Goal: Task Accomplishment & Management: Manage account settings

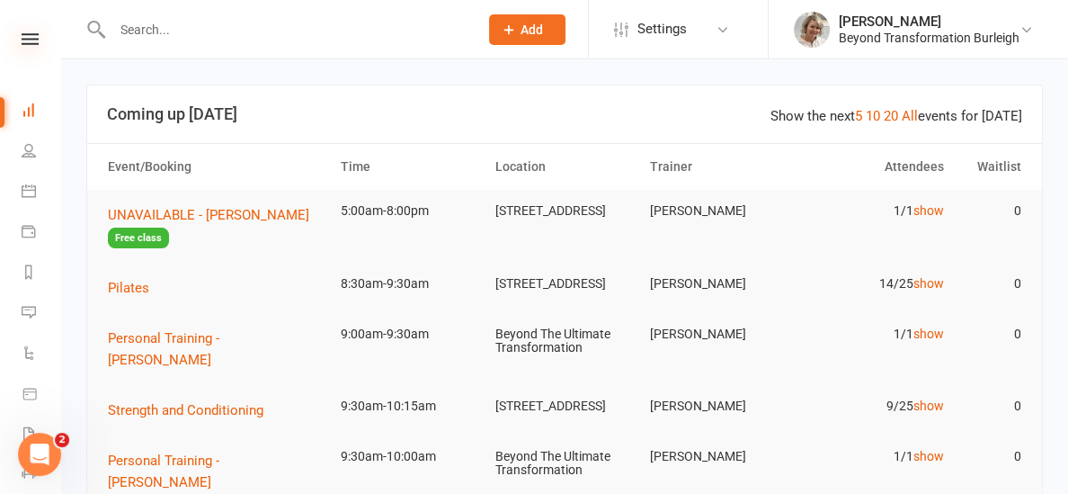
click at [27, 36] on icon at bounding box center [30, 39] width 17 height 12
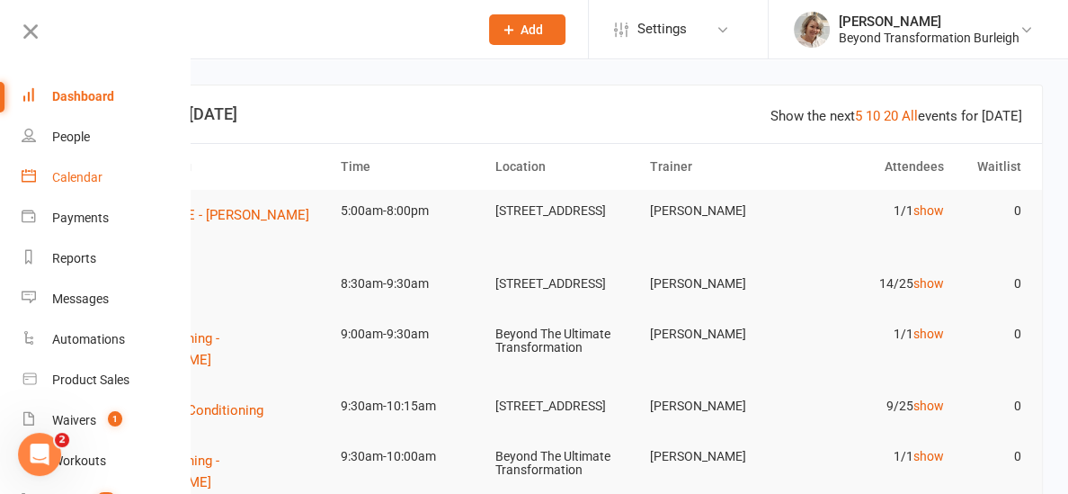
click at [72, 177] on div "Calendar" at bounding box center [77, 177] width 50 height 14
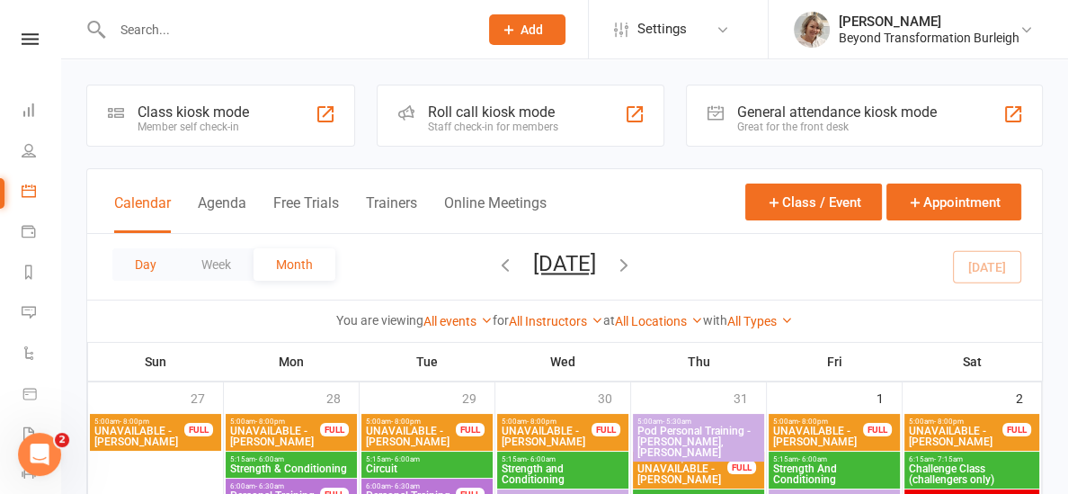
click at [147, 264] on button "Day" at bounding box center [145, 264] width 67 height 32
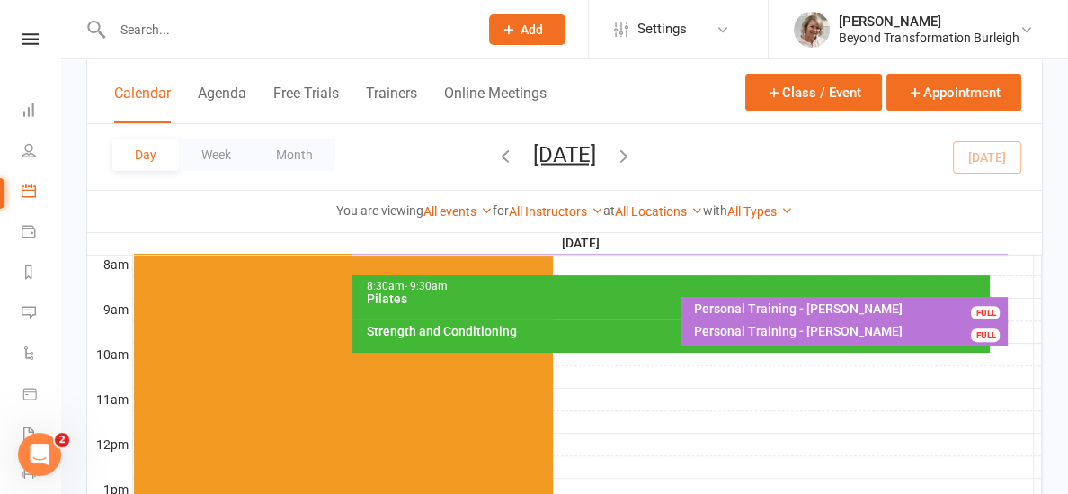
scroll to position [473, 0]
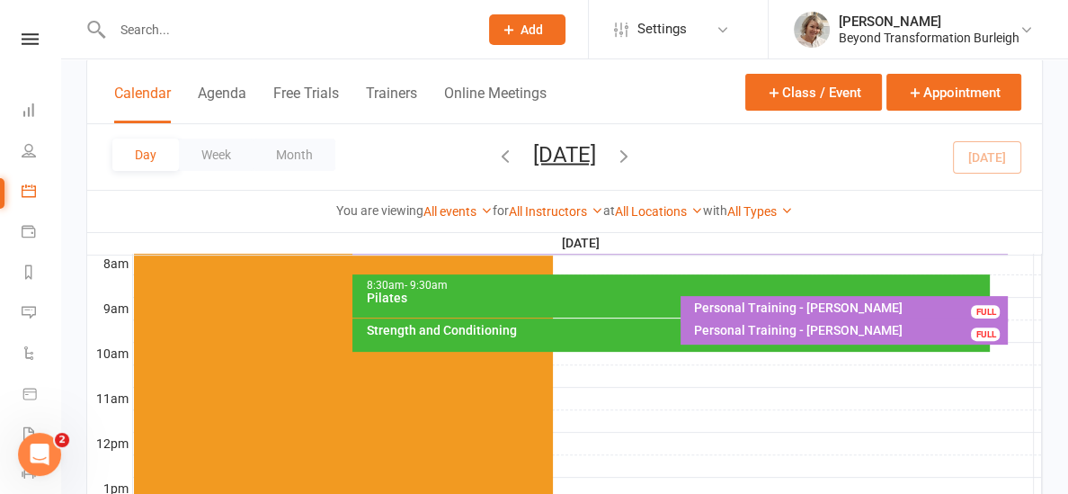
click at [504, 339] on div "Strength and Conditioning" at bounding box center [670, 334] width 637 height 33
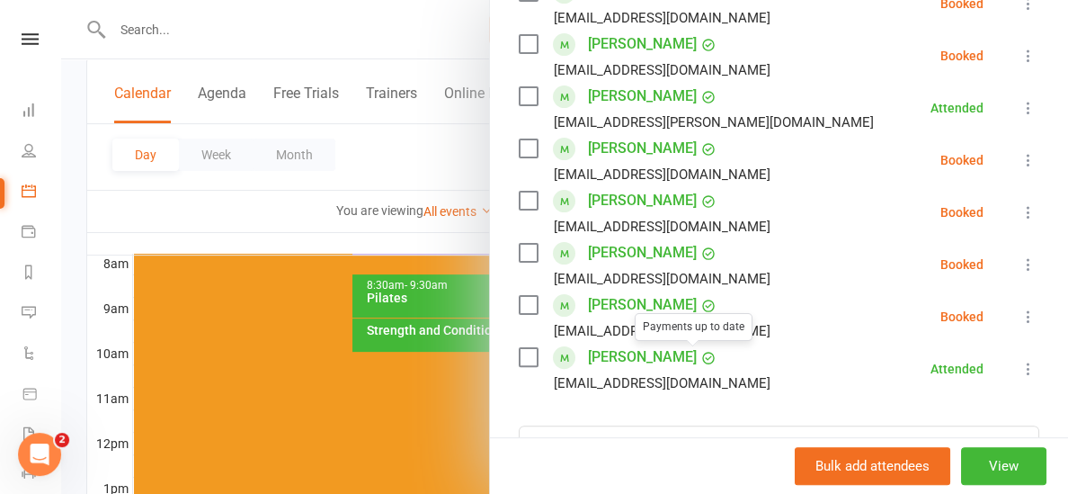
scroll to position [408, 0]
click at [329, 224] on div at bounding box center [564, 247] width 1007 height 494
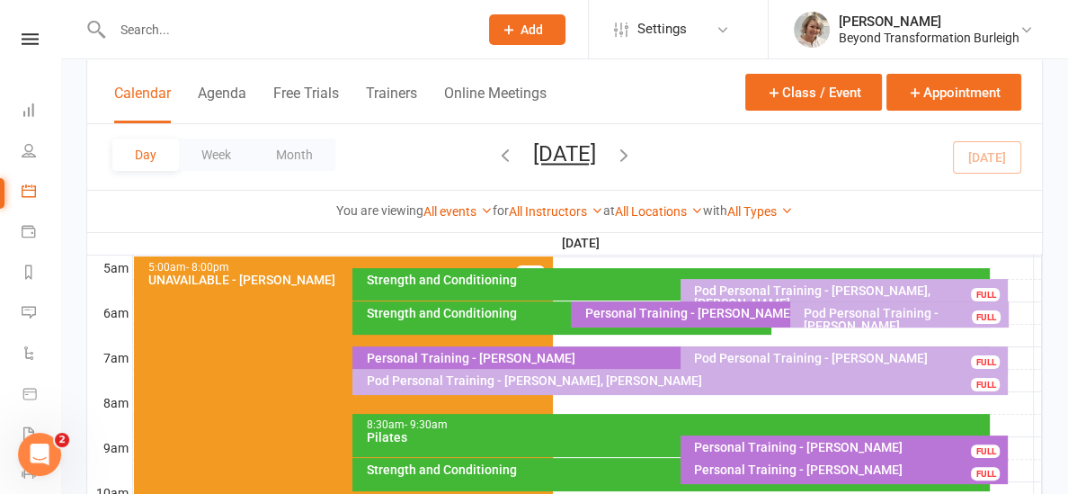
scroll to position [330, 0]
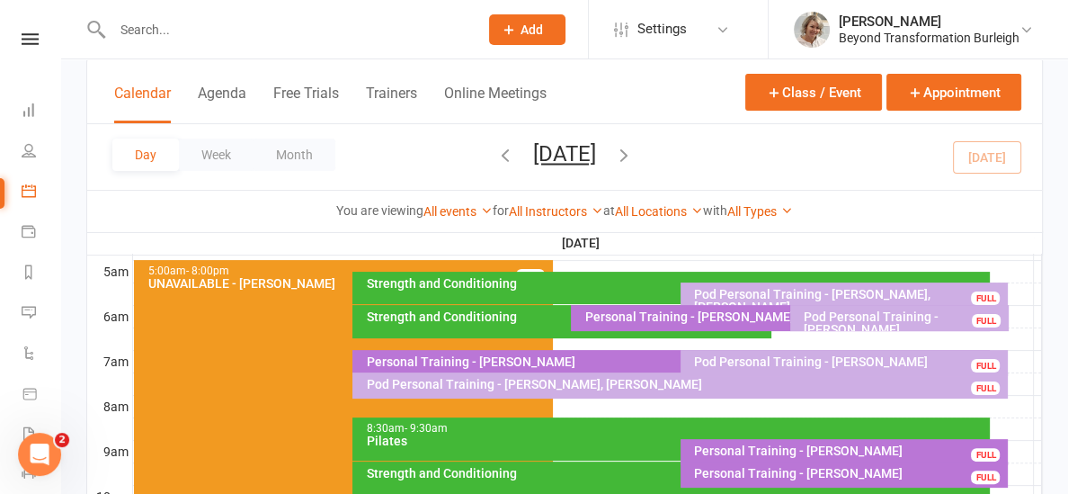
click at [599, 391] on div "Pod Personal Training - [PERSON_NAME], [PERSON_NAME] FULL" at bounding box center [679, 385] width 655 height 26
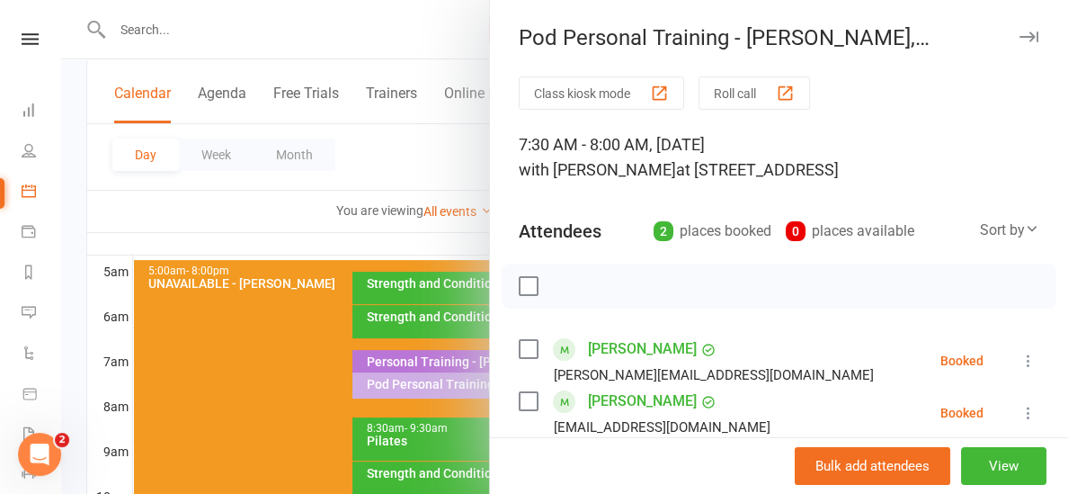
click at [1032, 358] on icon at bounding box center [1028, 361] width 18 height 18
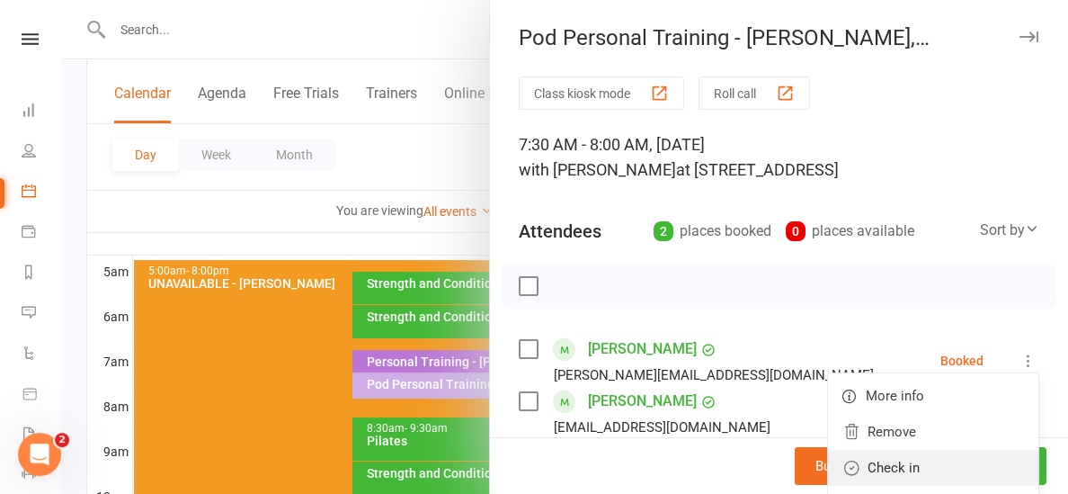
click at [919, 463] on link "Check in" at bounding box center [933, 468] width 210 height 36
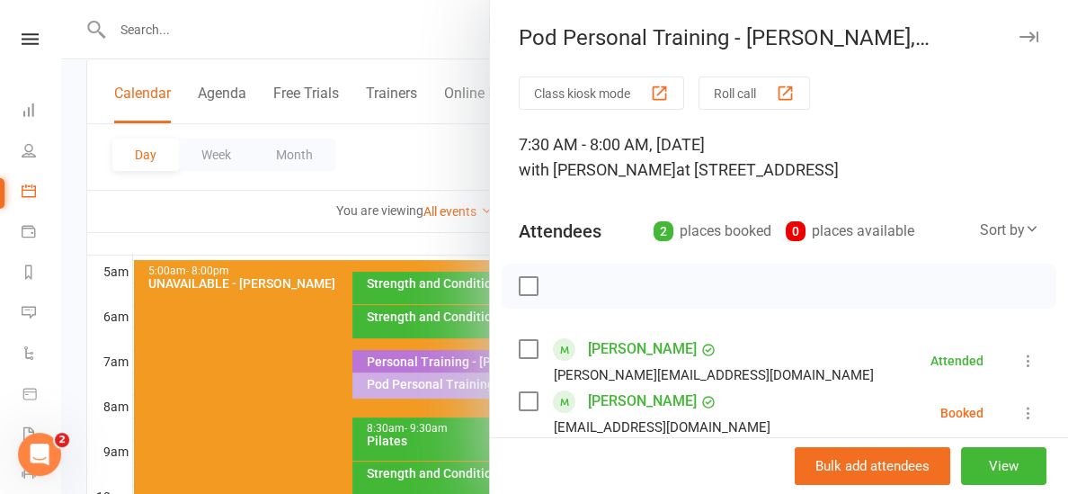
click at [1027, 408] on icon at bounding box center [1028, 413] width 18 height 18
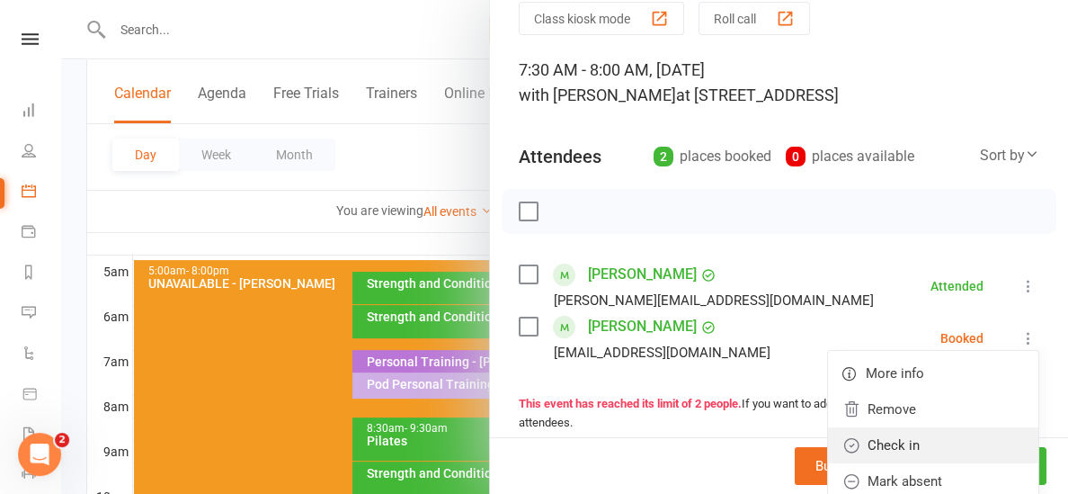
scroll to position [77, 0]
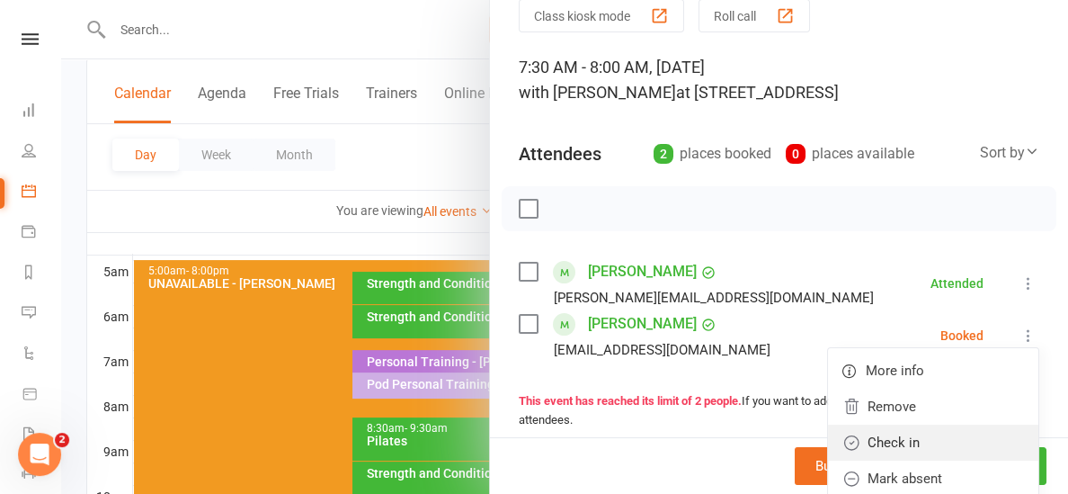
click at [943, 434] on link "Check in" at bounding box center [933, 442] width 210 height 36
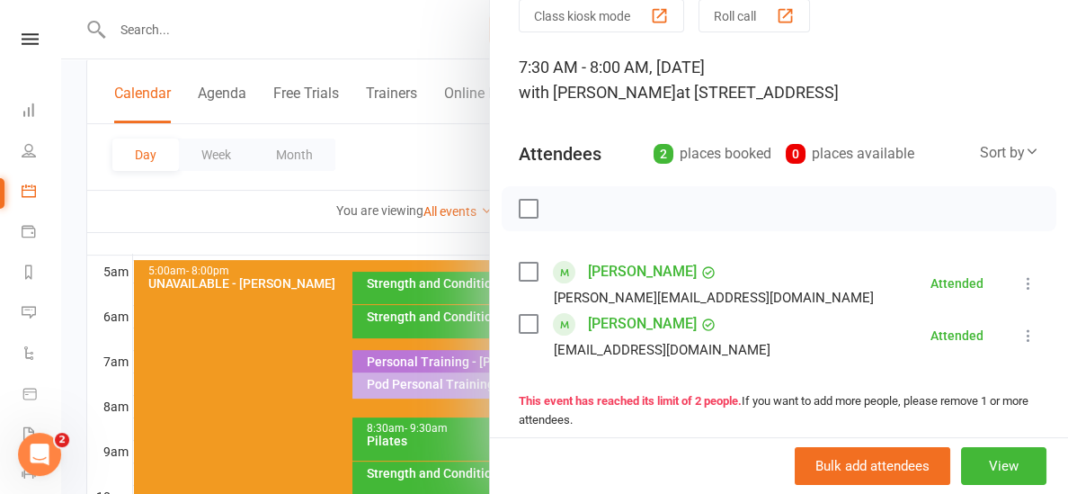
click at [328, 235] on div at bounding box center [564, 247] width 1007 height 494
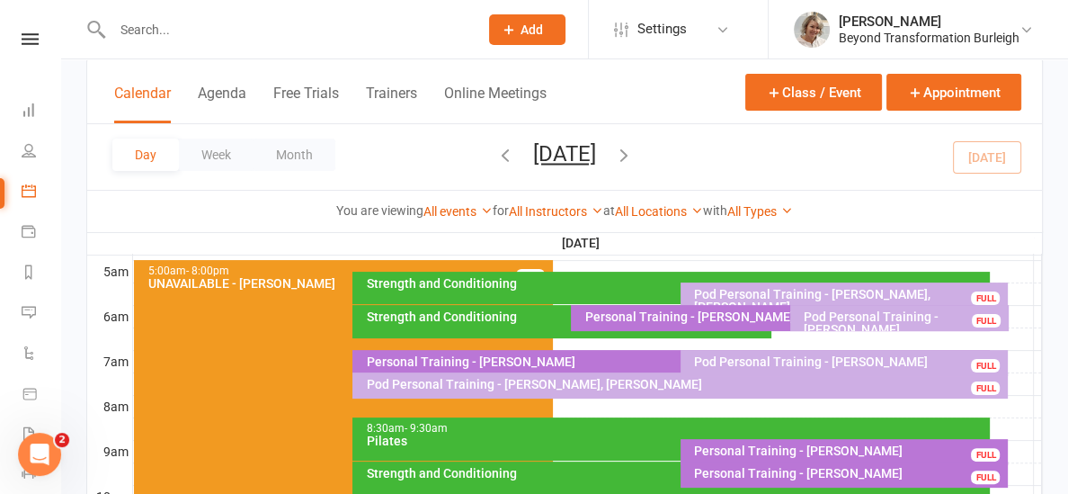
click at [778, 359] on div "Pod Personal Training - [PERSON_NAME]" at bounding box center [849, 361] width 312 height 13
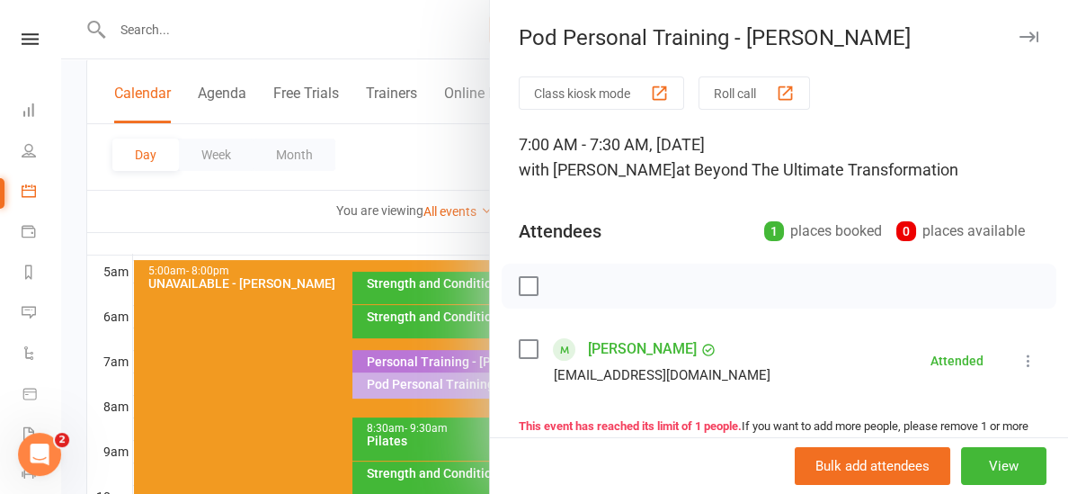
click at [439, 240] on div at bounding box center [564, 247] width 1007 height 494
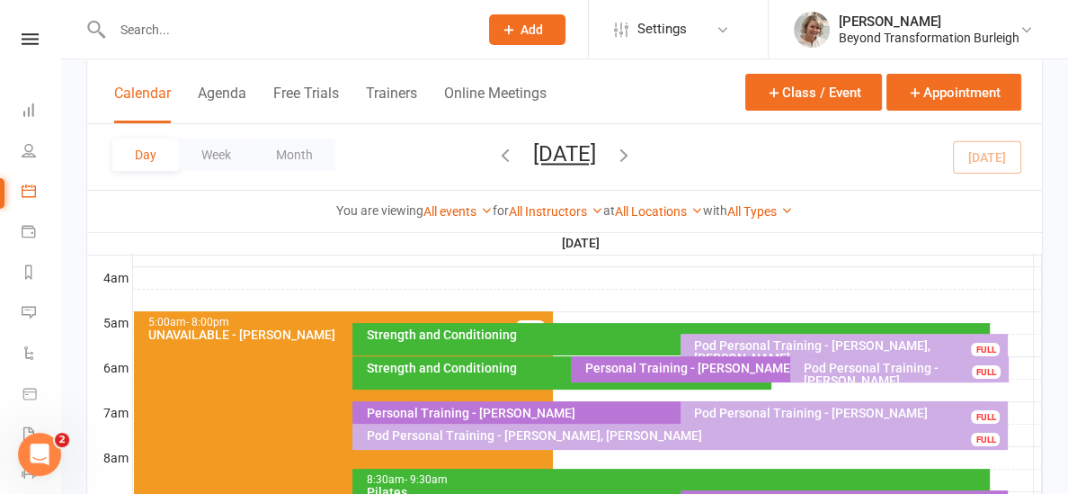
scroll to position [270, 0]
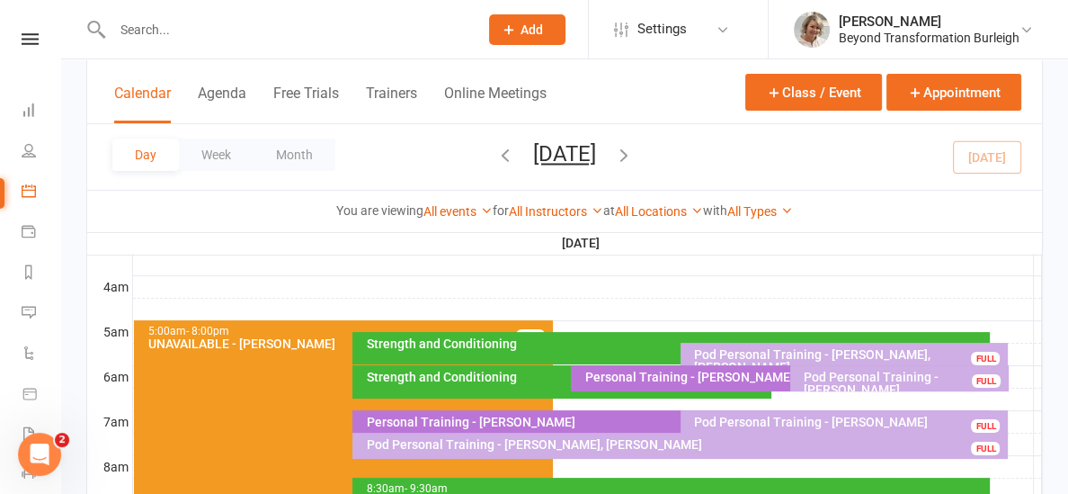
click at [729, 370] on div "Personal Training - [PERSON_NAME]" at bounding box center [784, 376] width 403 height 13
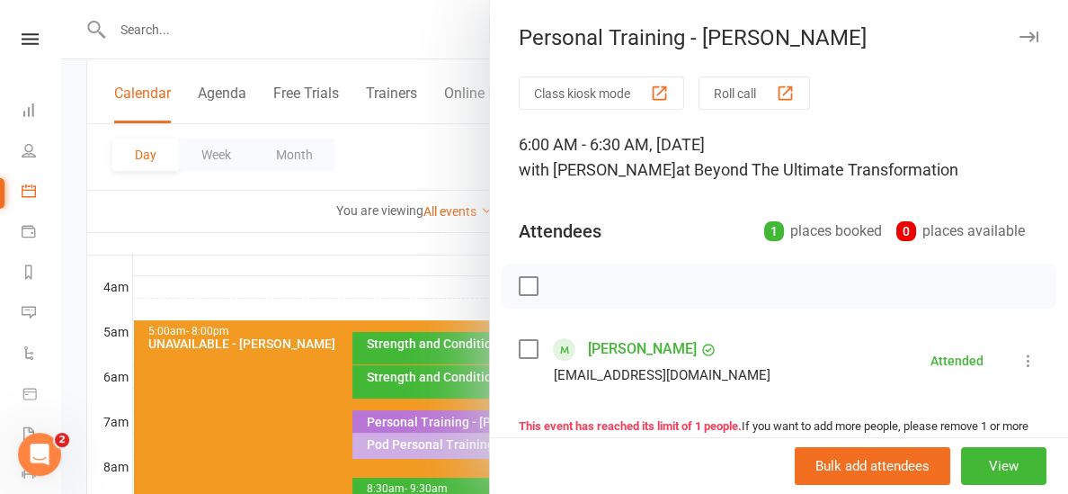
click at [445, 293] on div at bounding box center [564, 247] width 1007 height 494
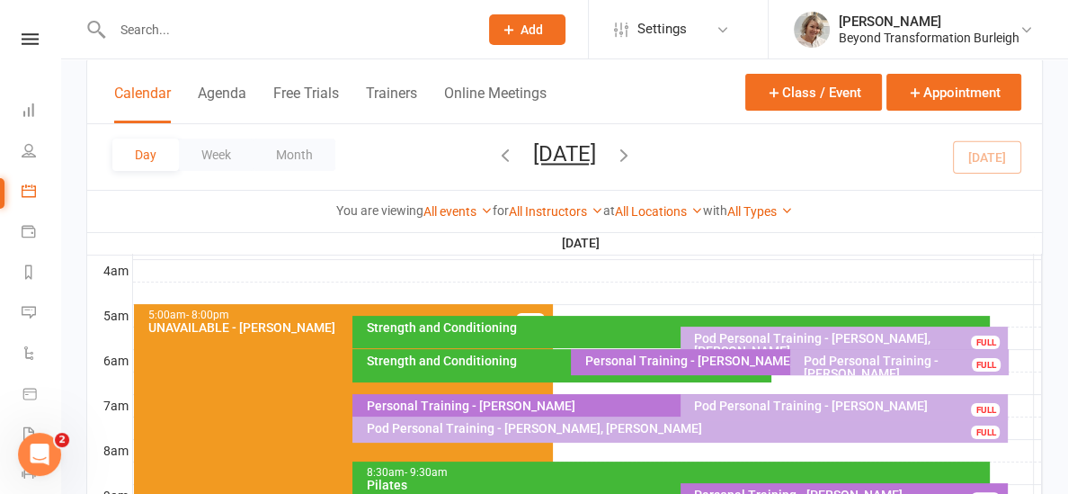
scroll to position [307, 0]
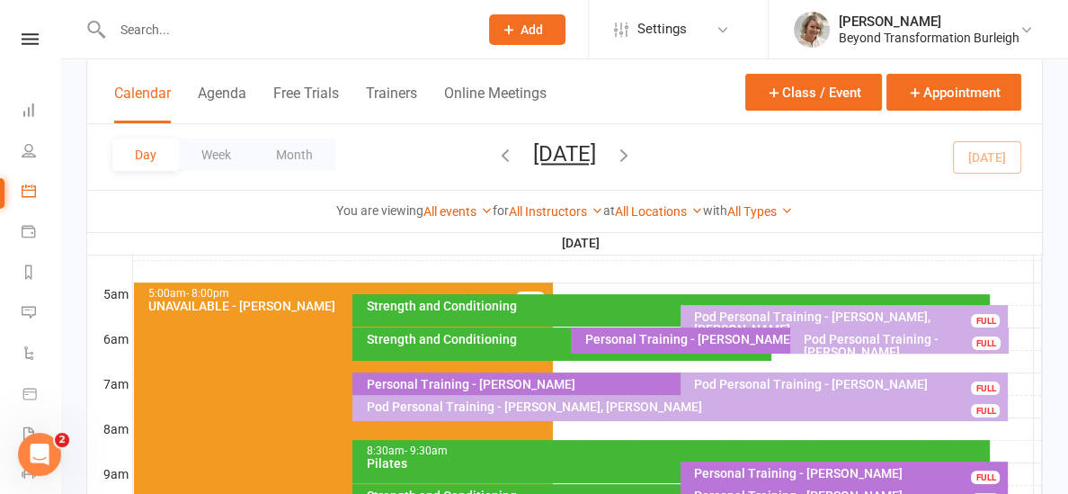
click at [834, 344] on div "Pod Personal Training - [PERSON_NAME]" at bounding box center [904, 345] width 202 height 25
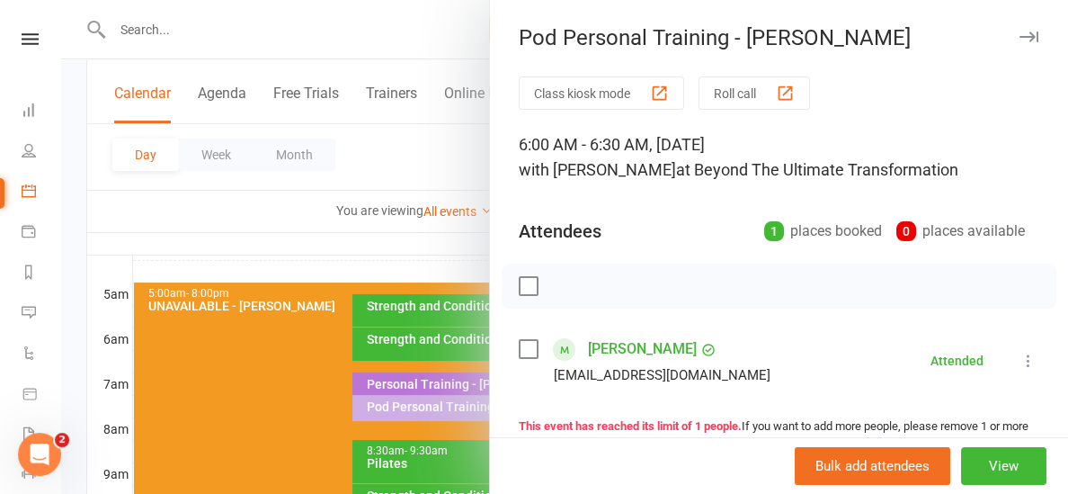
click at [377, 271] on div at bounding box center [564, 247] width 1007 height 494
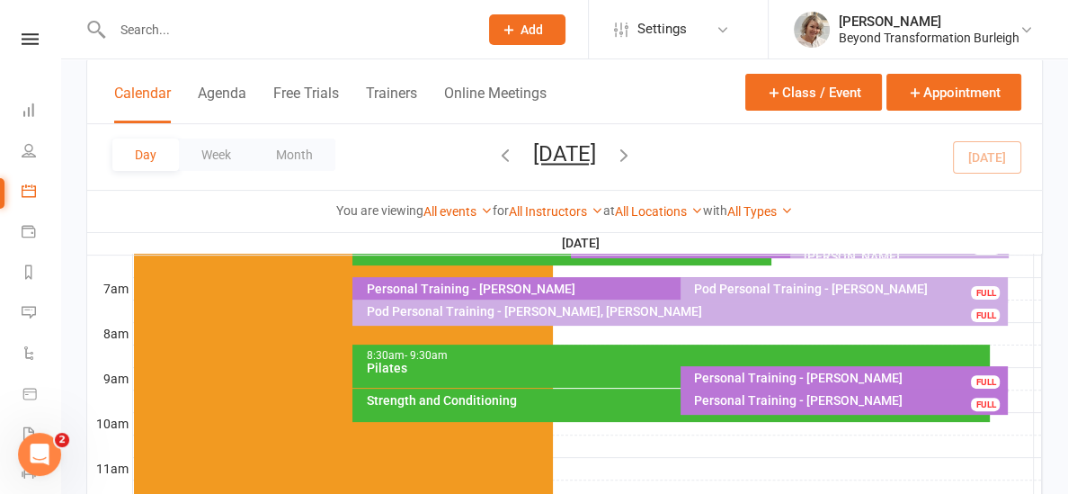
scroll to position [411, 0]
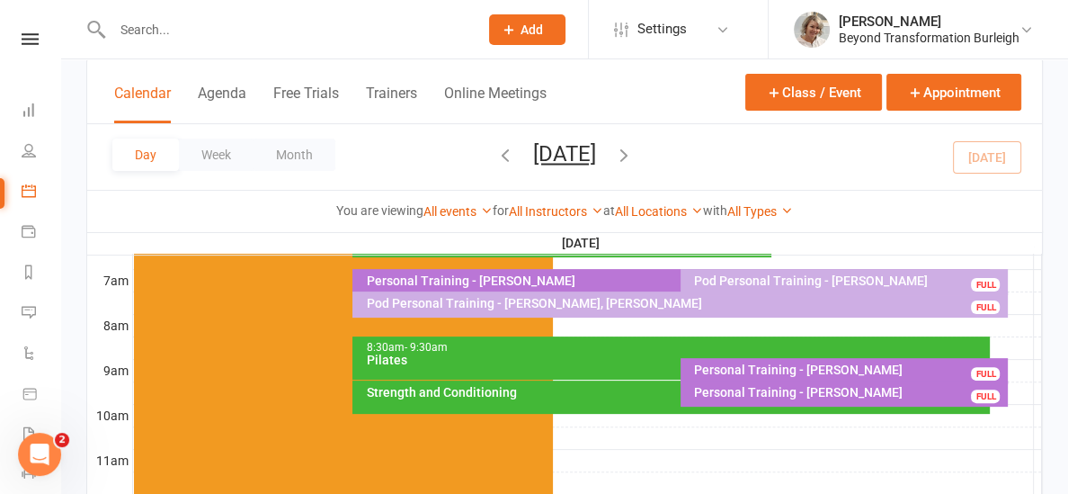
click at [717, 369] on div "Personal Training - [PERSON_NAME]" at bounding box center [849, 369] width 312 height 13
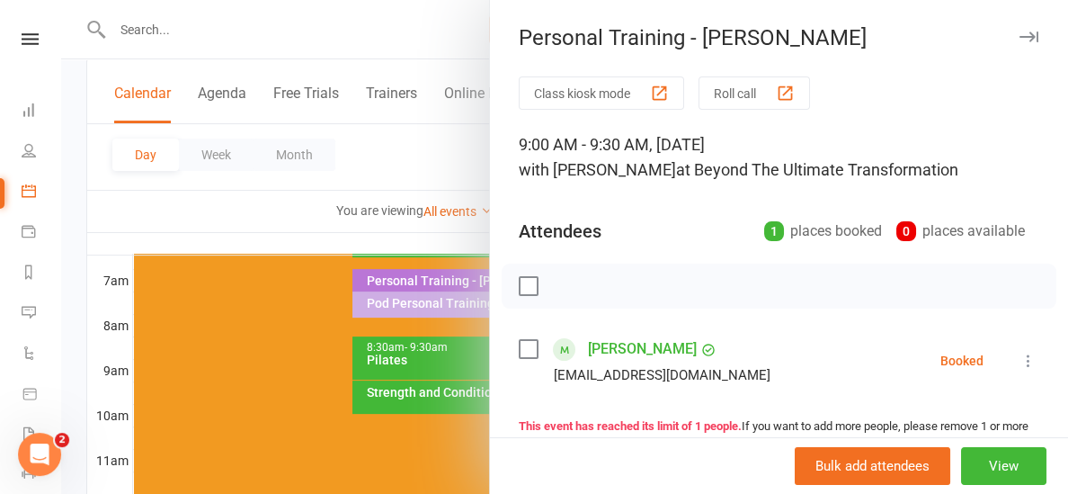
click at [467, 224] on div at bounding box center [564, 247] width 1007 height 494
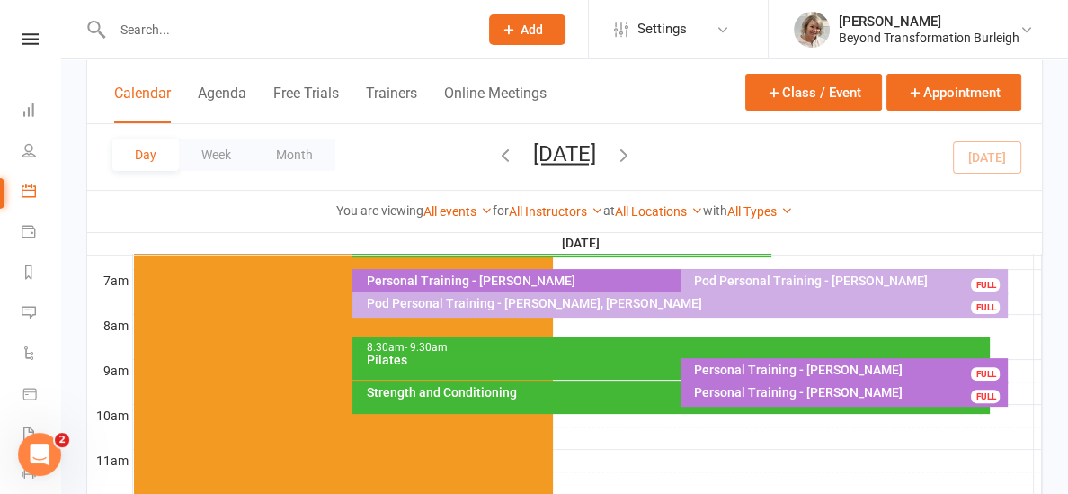
click at [555, 404] on div "Strength and Conditioning" at bounding box center [670, 396] width 637 height 33
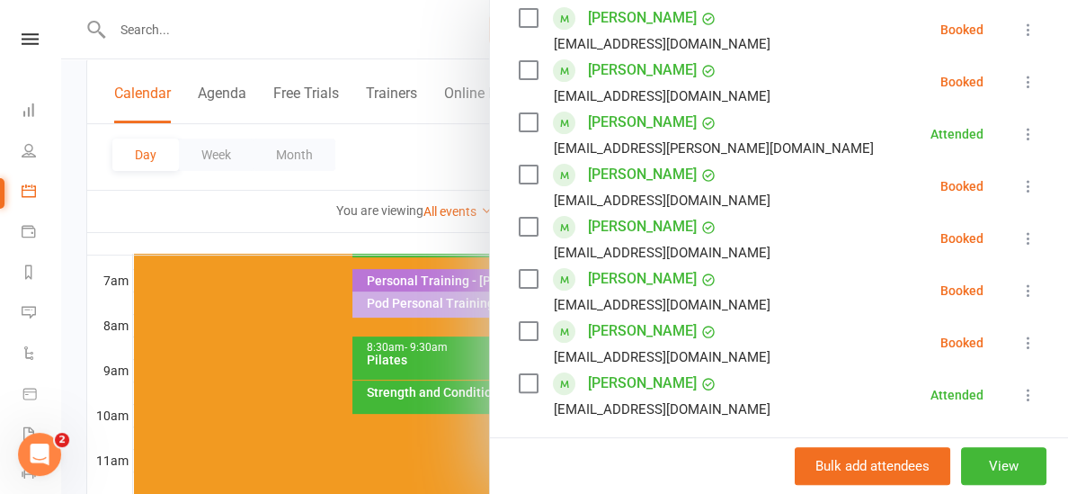
scroll to position [414, 0]
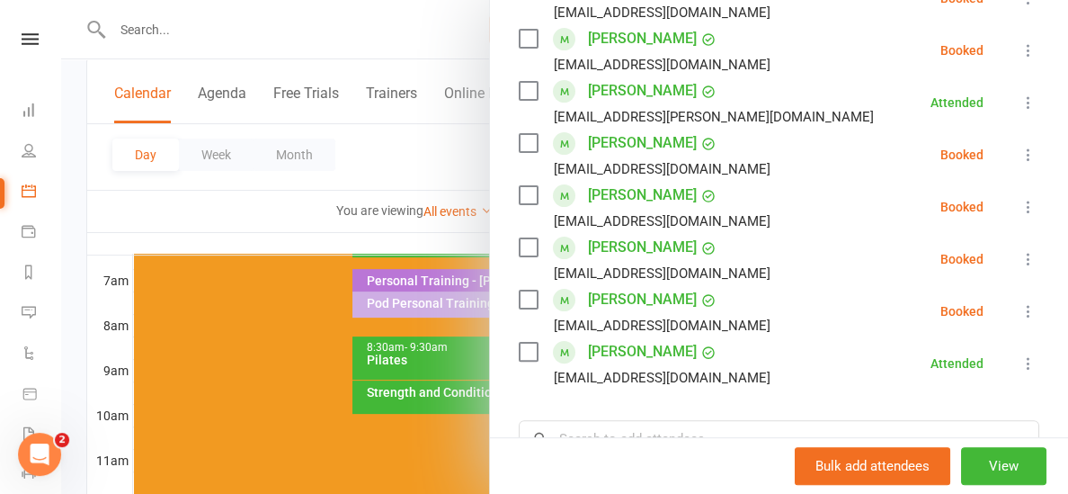
click at [1026, 310] on icon at bounding box center [1028, 311] width 18 height 18
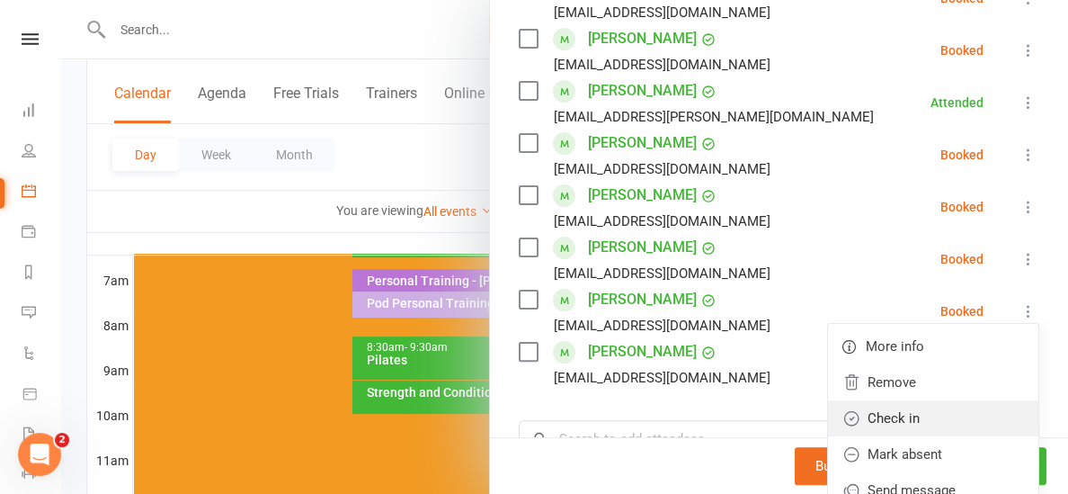
click at [865, 406] on link "Check in" at bounding box center [933, 418] width 210 height 36
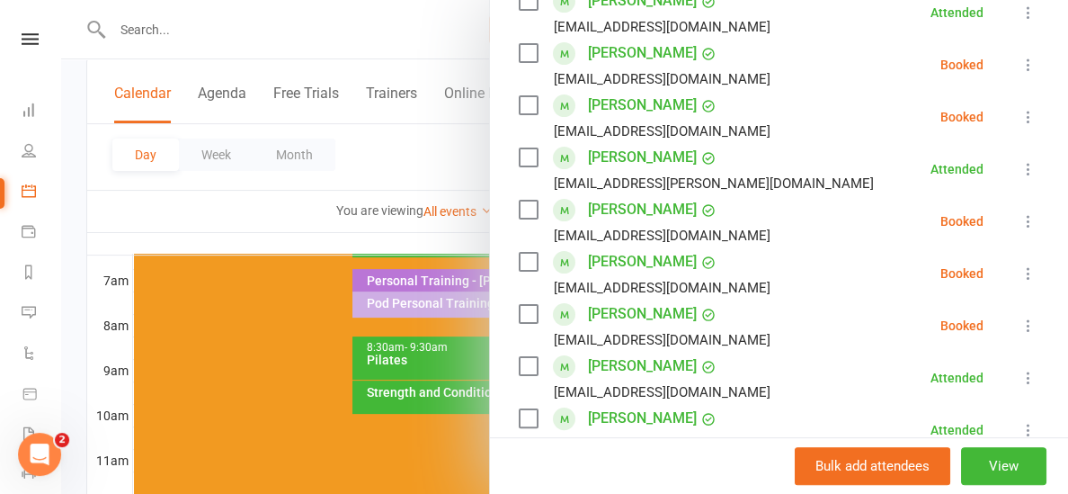
scroll to position [343, 0]
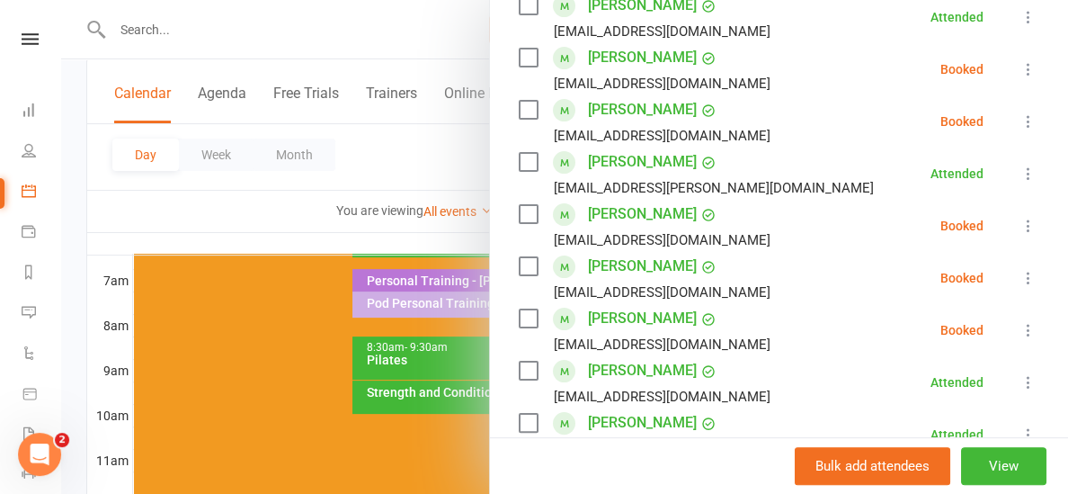
click at [462, 229] on div at bounding box center [564, 247] width 1007 height 494
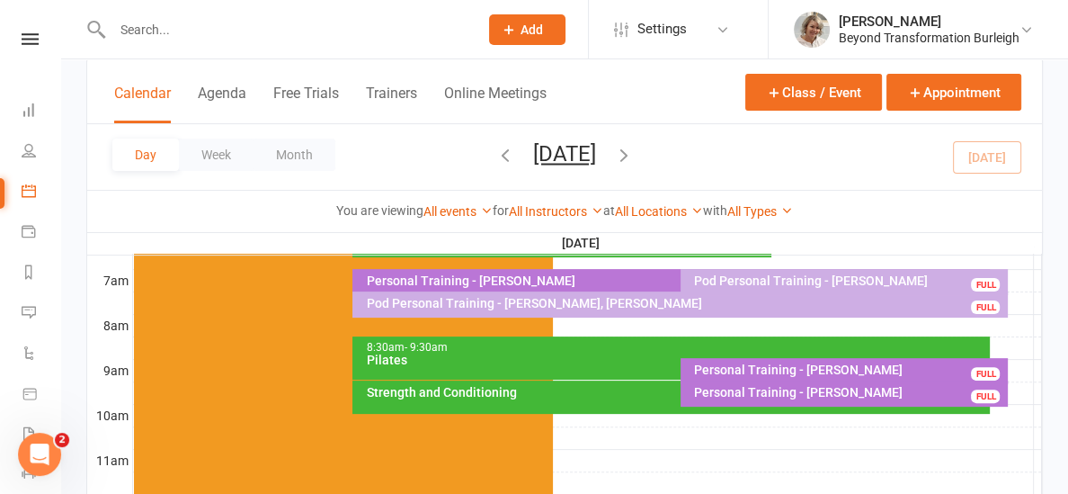
click at [472, 364] on div "Pilates" at bounding box center [675, 359] width 621 height 13
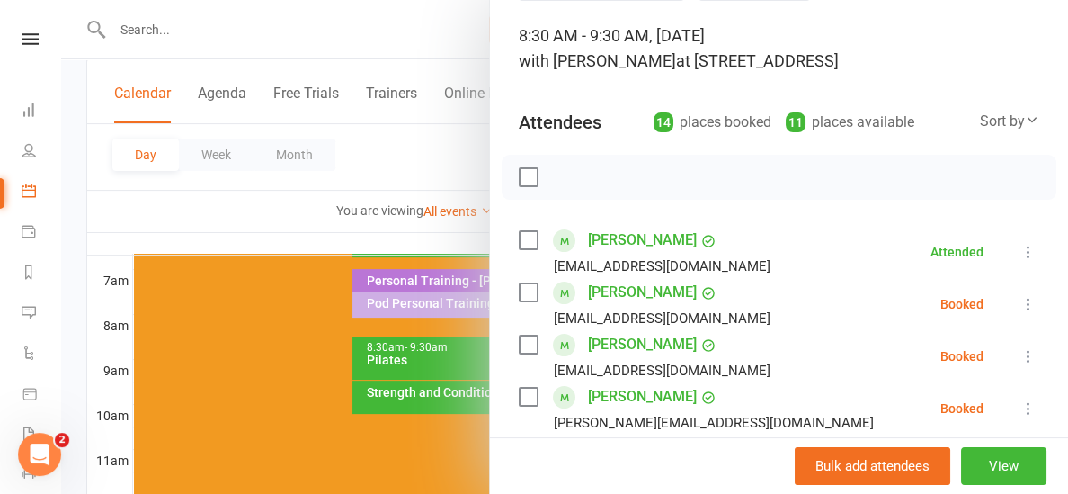
scroll to position [154, 0]
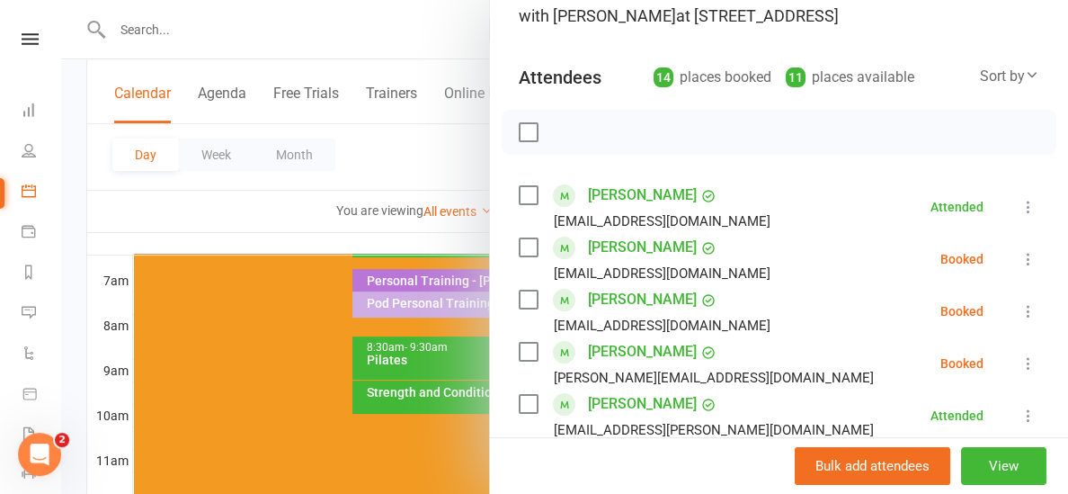
click at [1028, 362] on icon at bounding box center [1028, 363] width 18 height 18
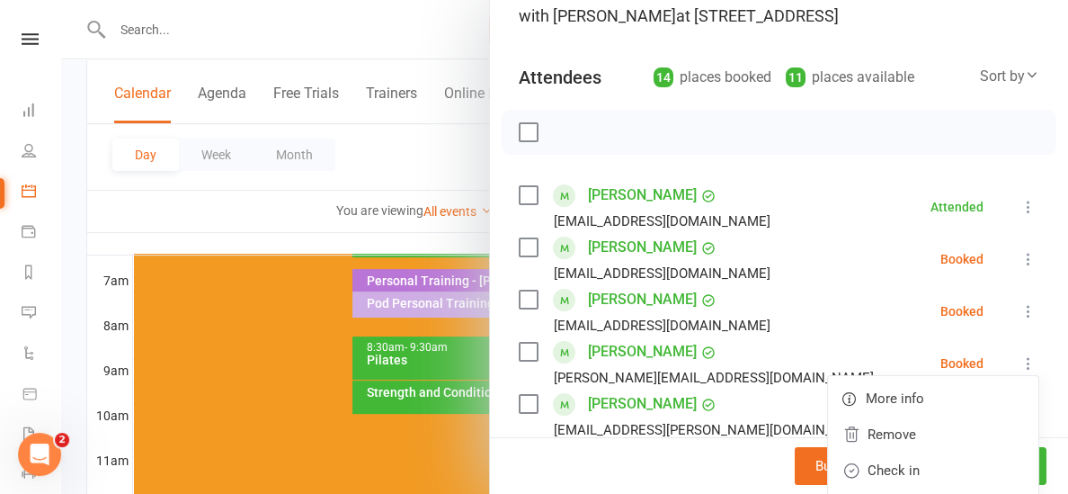
scroll to position [293, 0]
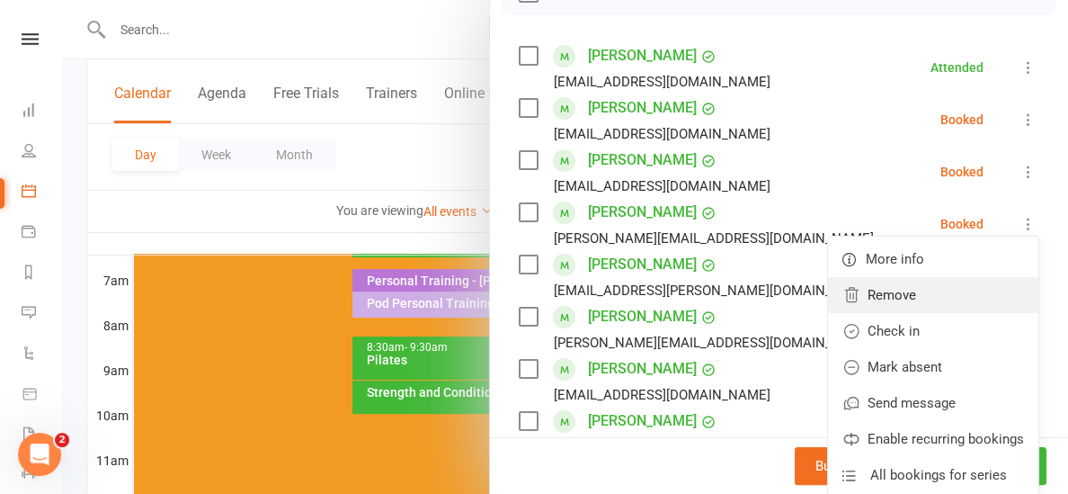
click at [914, 291] on link "Remove" at bounding box center [933, 295] width 210 height 36
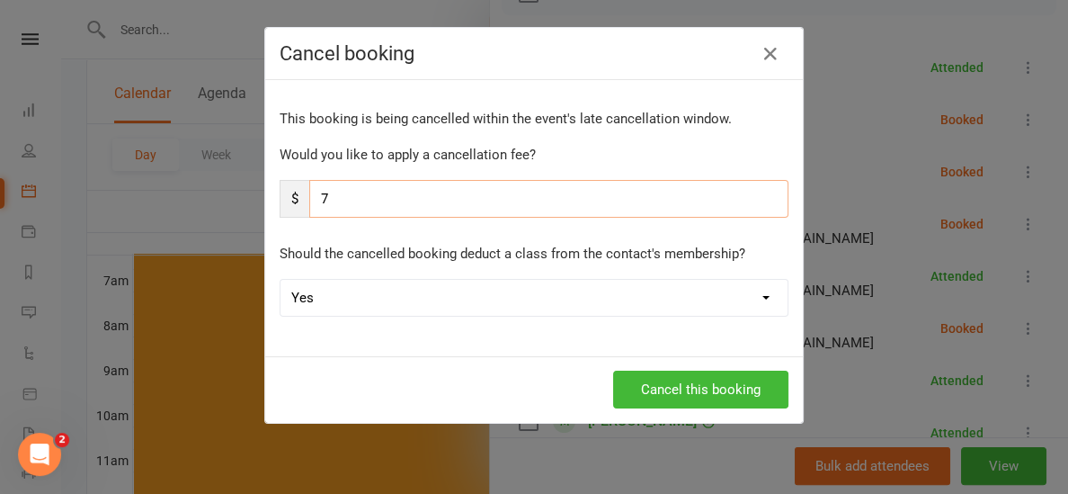
click at [413, 200] on input "7" at bounding box center [548, 199] width 479 height 38
click at [660, 378] on button "Cancel this booking" at bounding box center [700, 389] width 175 height 38
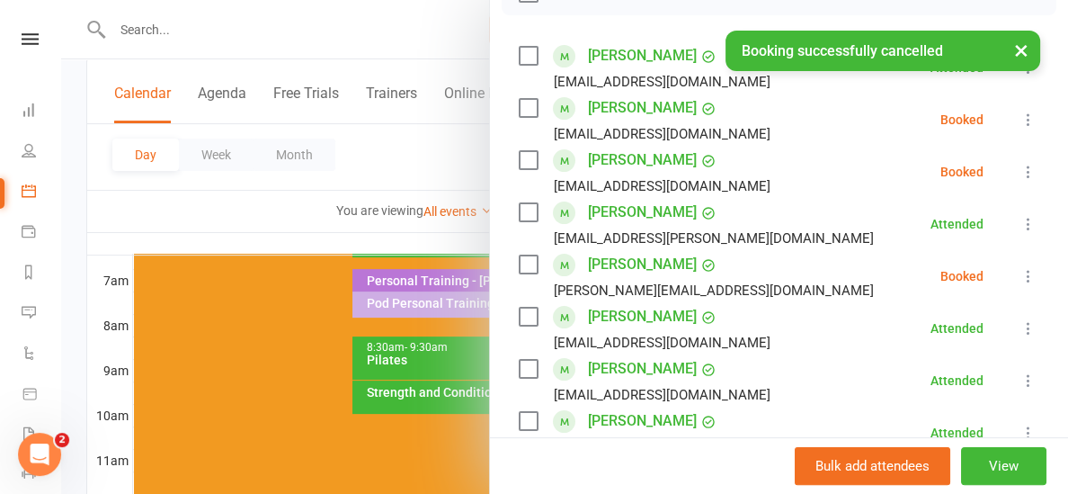
click at [457, 229] on div at bounding box center [564, 247] width 1007 height 494
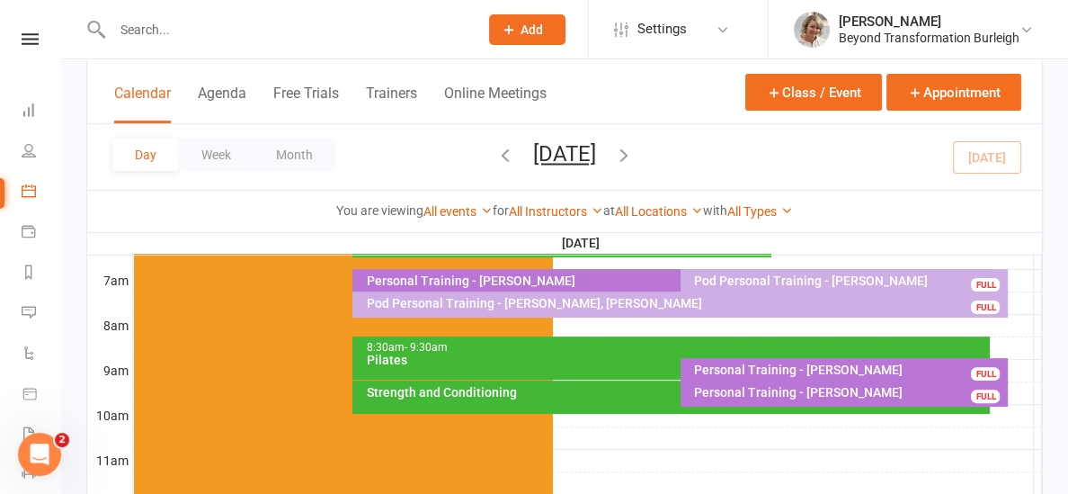
click at [509, 361] on div "Pilates" at bounding box center [675, 359] width 621 height 13
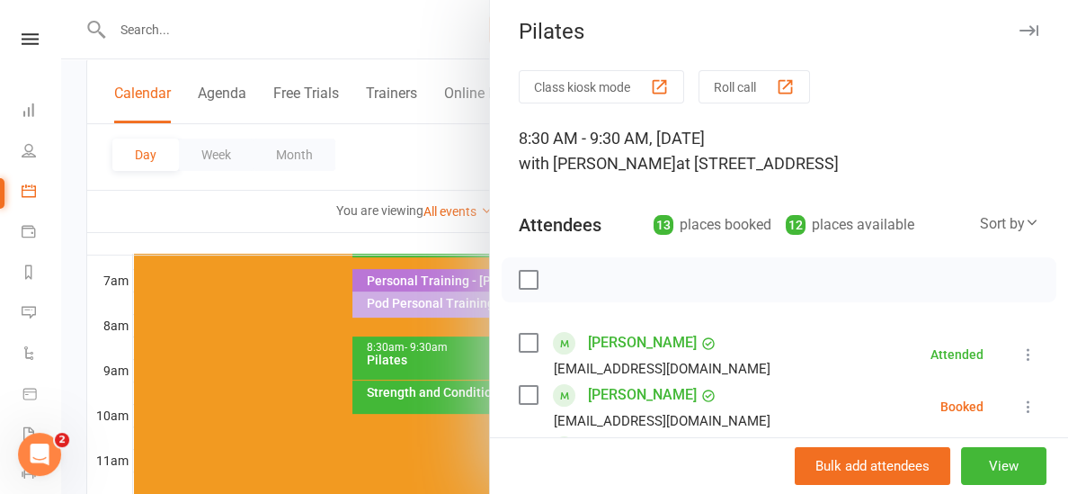
scroll to position [9, 0]
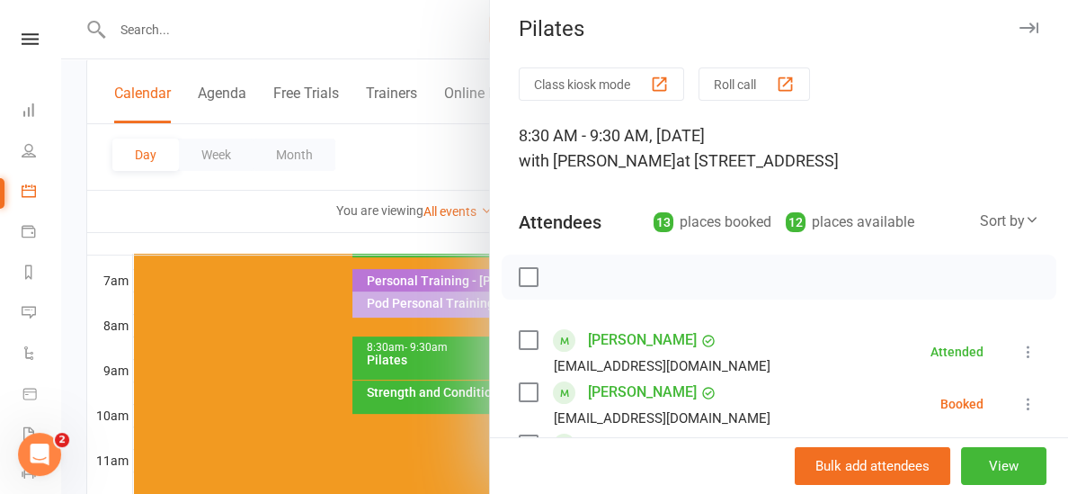
click at [406, 241] on div at bounding box center [564, 247] width 1007 height 494
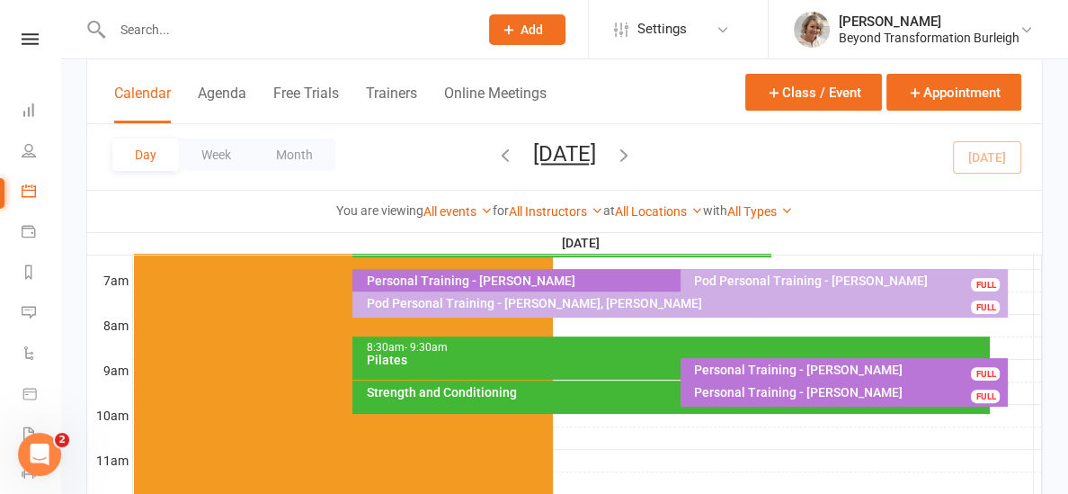
click at [543, 357] on div "Pilates" at bounding box center [675, 359] width 621 height 13
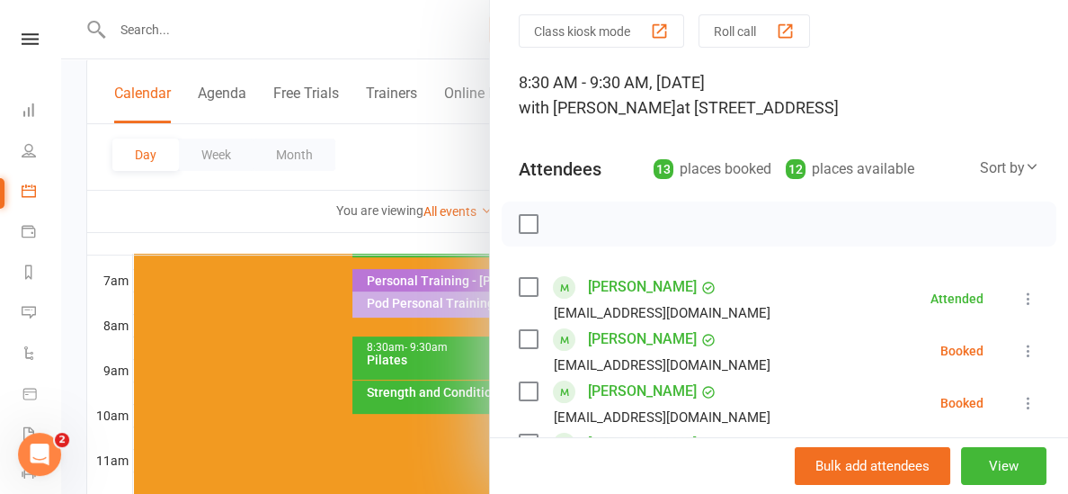
scroll to position [73, 0]
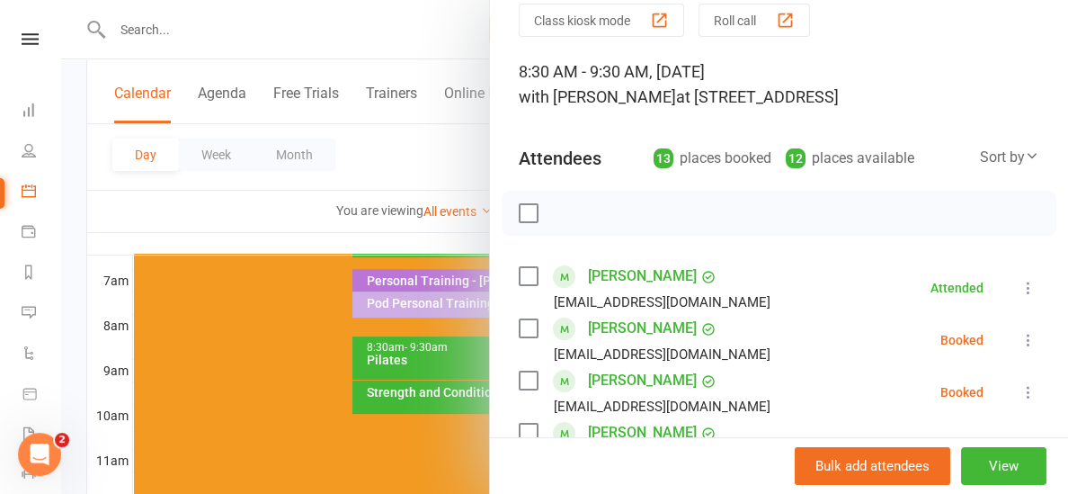
click at [460, 235] on div at bounding box center [564, 247] width 1007 height 494
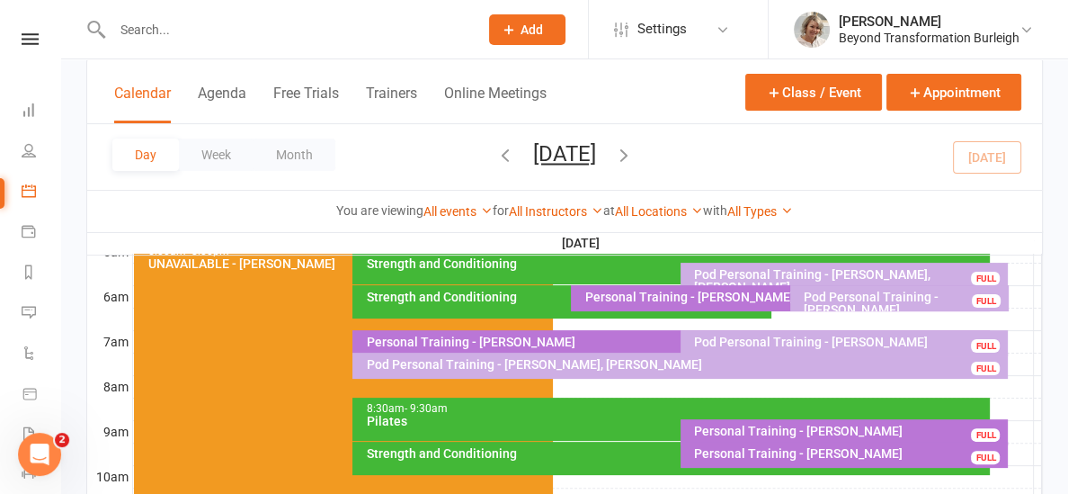
scroll to position [419, 0]
